Goal: Transaction & Acquisition: Purchase product/service

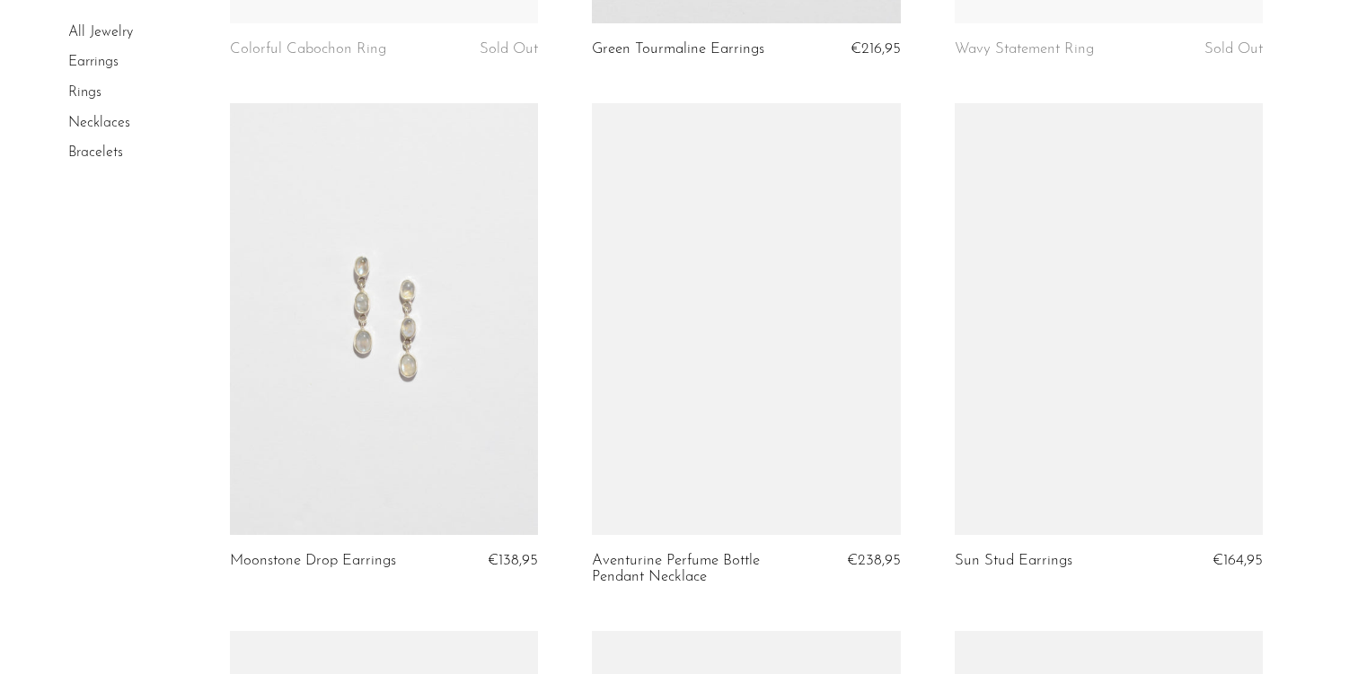
scroll to position [5216, 0]
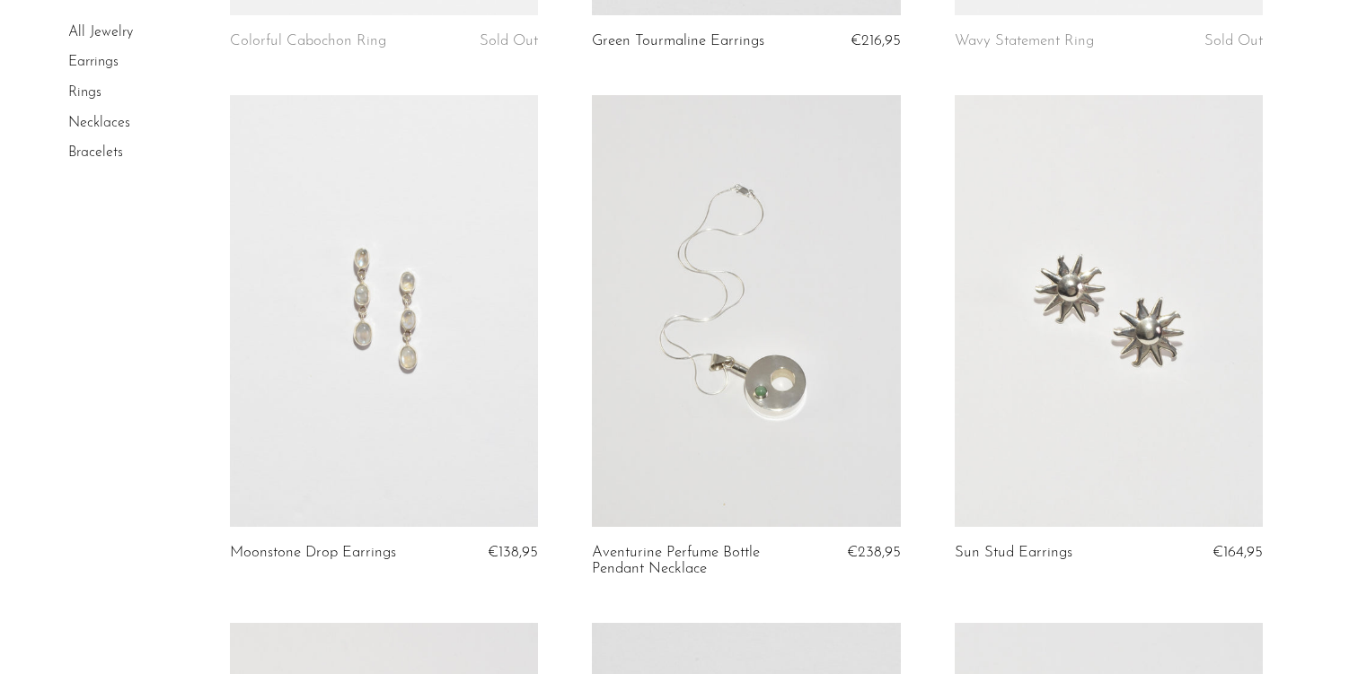
click at [478, 317] on link at bounding box center [384, 311] width 309 height 432
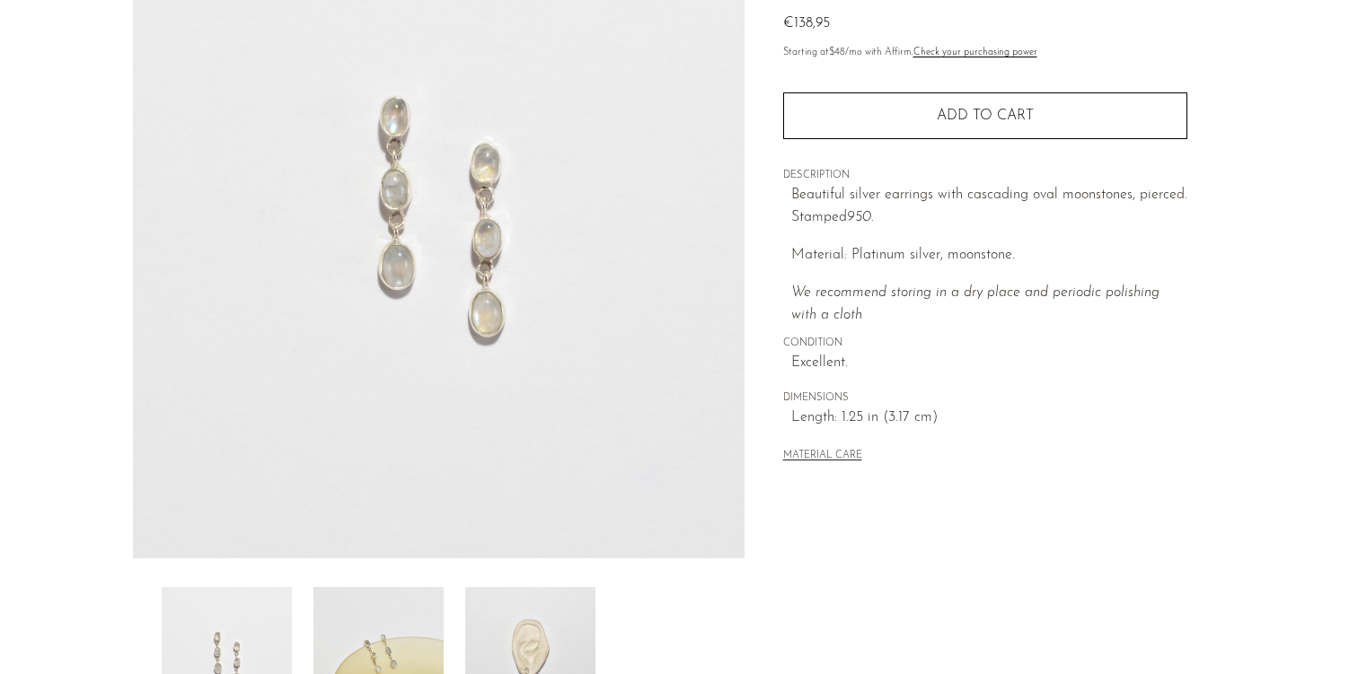
scroll to position [288, 0]
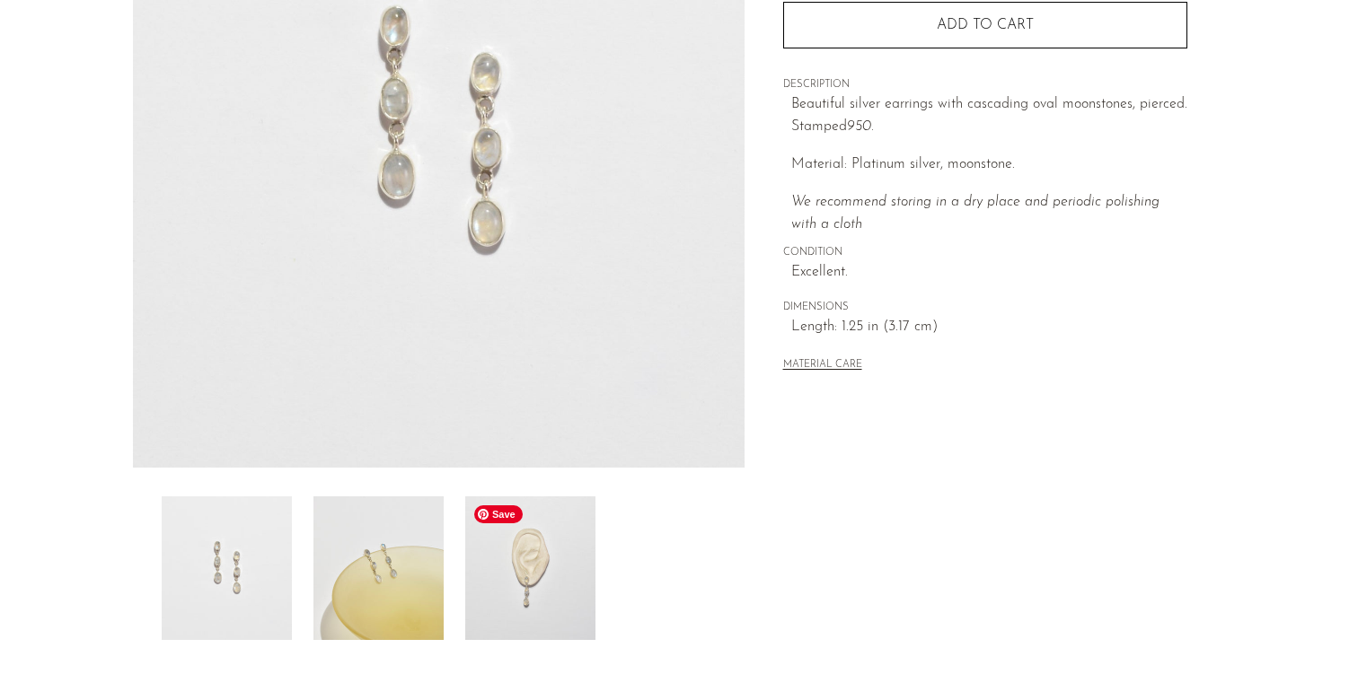
click at [523, 555] on img at bounding box center [530, 569] width 130 height 144
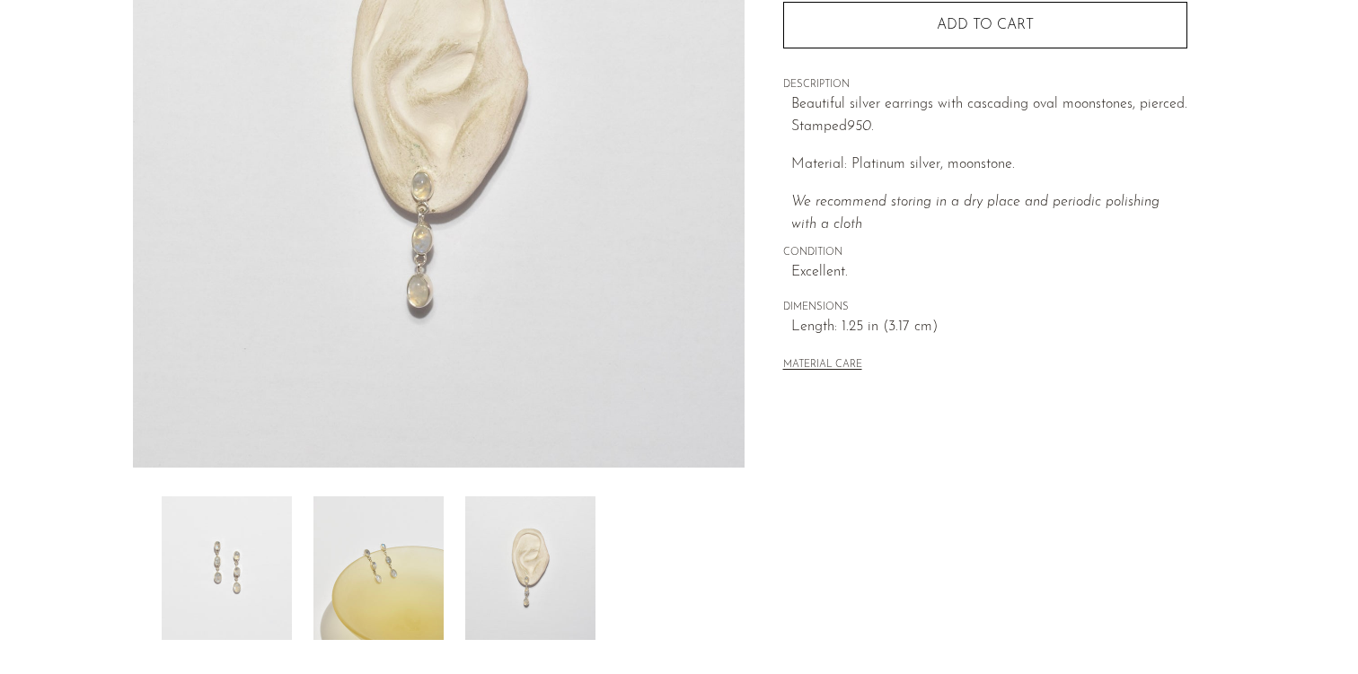
scroll to position [0, 0]
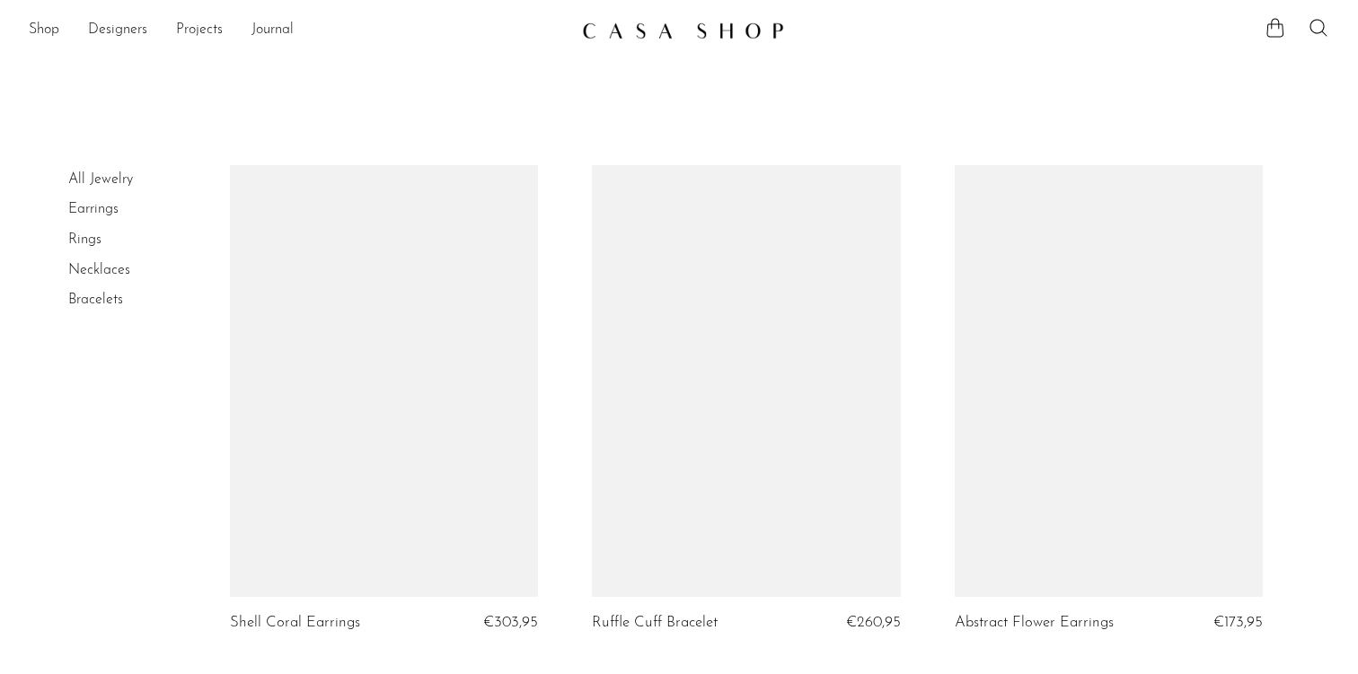
scroll to position [5216, 0]
